Goal: Information Seeking & Learning: Learn about a topic

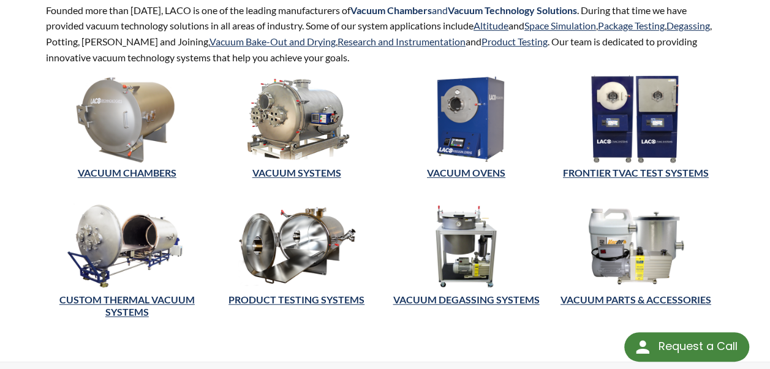
scroll to position [365, 0]
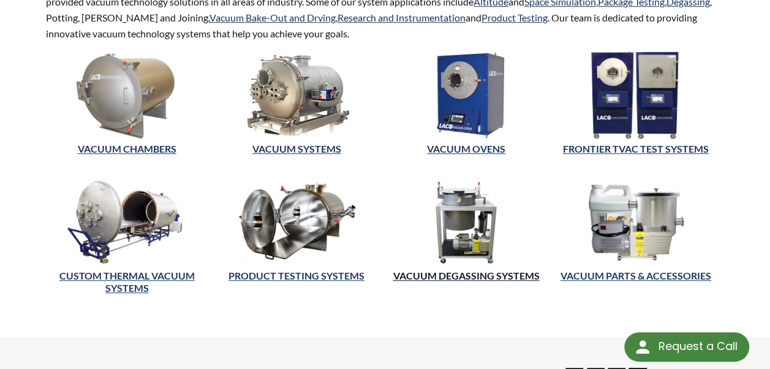
click at [453, 270] on link "Vacuum Degassing Systems" at bounding box center [466, 276] width 146 height 12
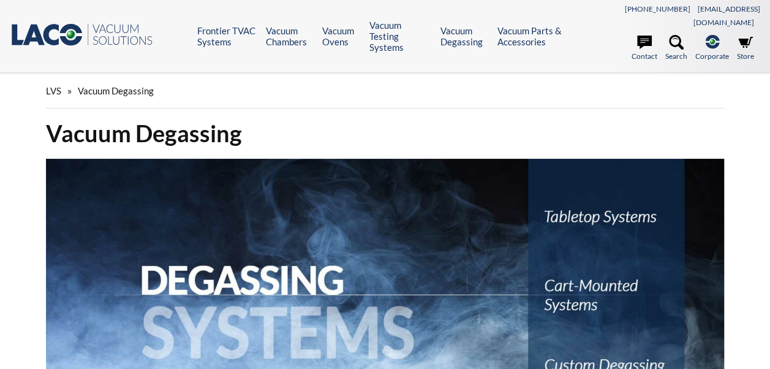
select select "Language Translate Widget"
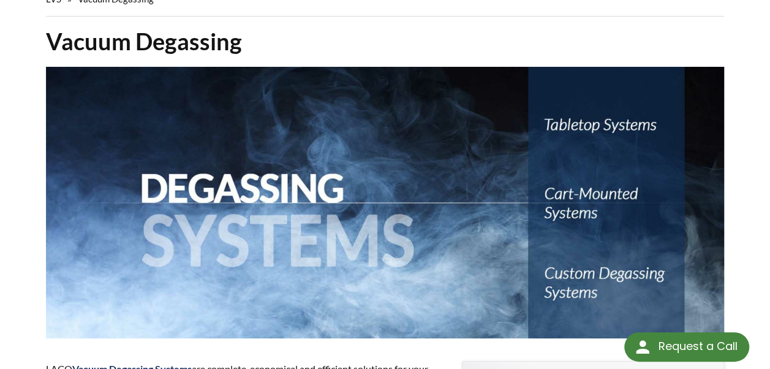
scroll to position [116, 0]
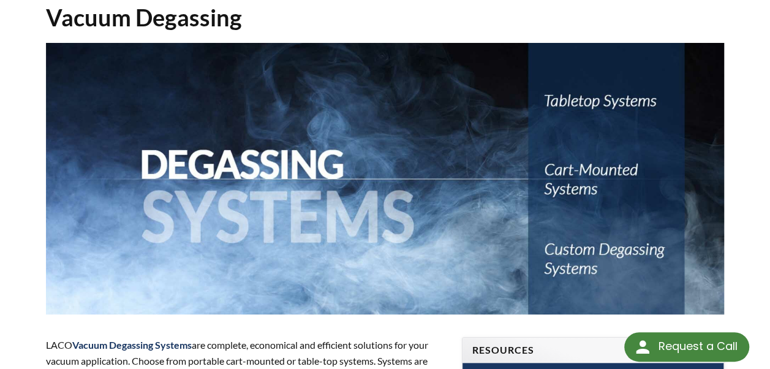
click at [588, 88] on img at bounding box center [385, 178] width 678 height 271
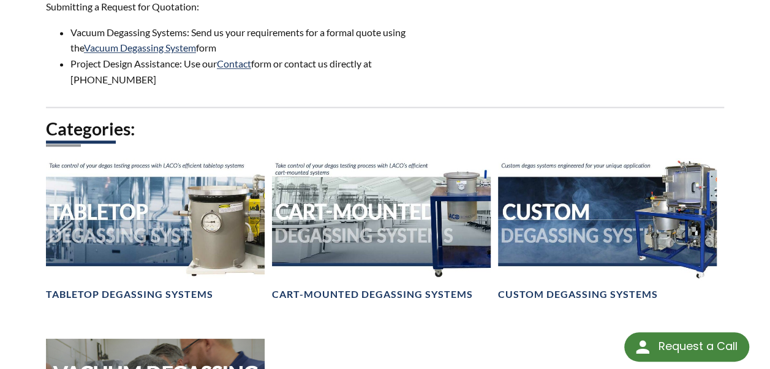
scroll to position [860, 0]
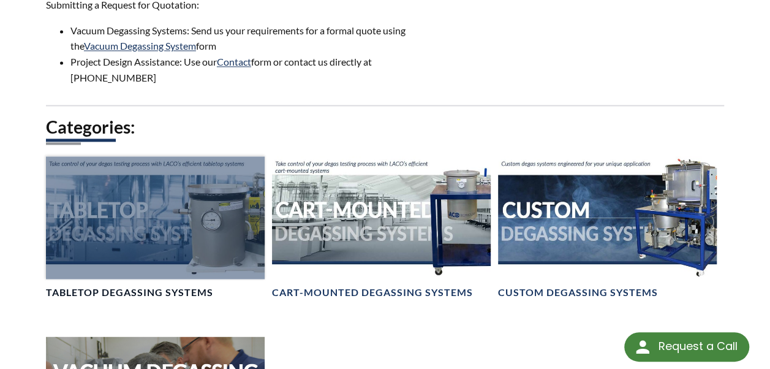
click at [112, 286] on h4 "Tabletop Degassing Systems" at bounding box center [129, 292] width 167 height 13
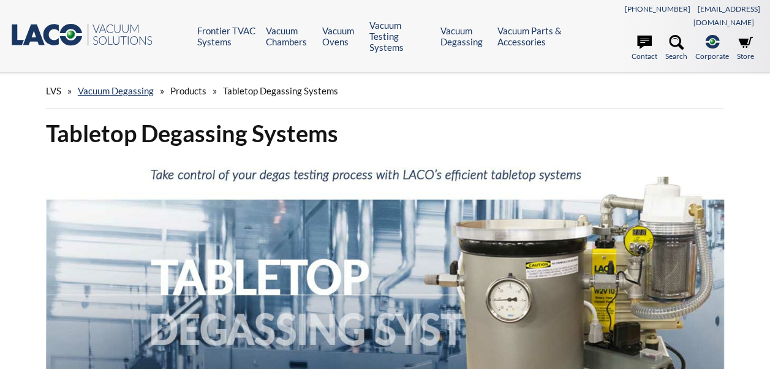
select select "Language Translate Widget"
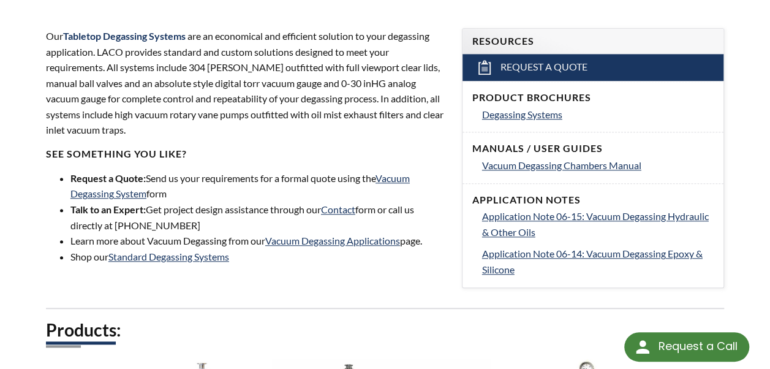
scroll to position [434, 0]
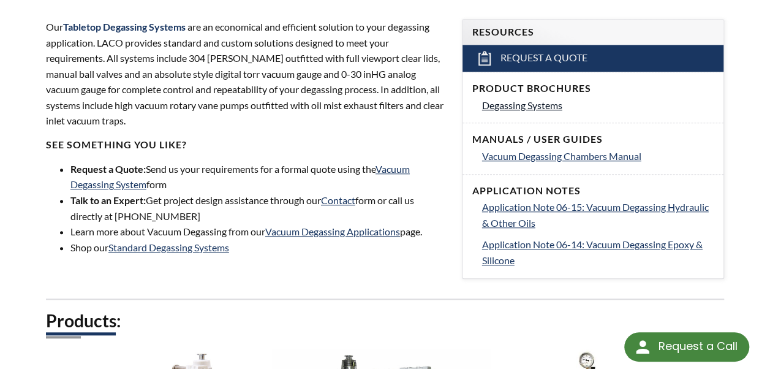
click at [531, 97] on link "Degassing Systems" at bounding box center [598, 105] width 232 height 16
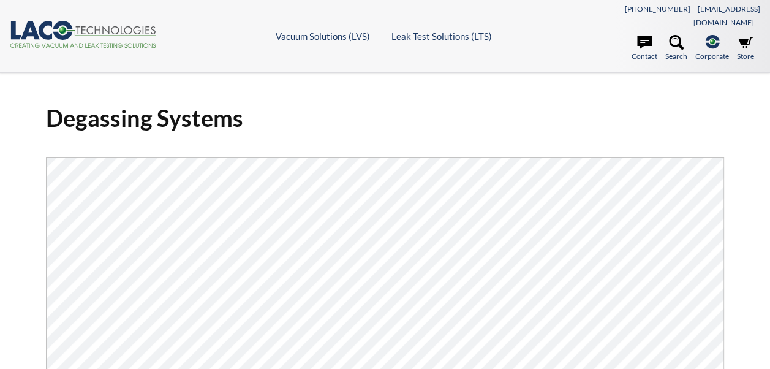
select select "Language Translate Widget"
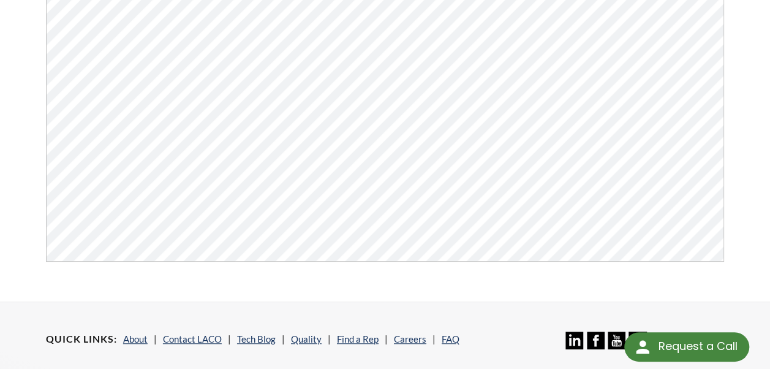
scroll to position [263, 0]
